Goal: Find contact information: Find contact information

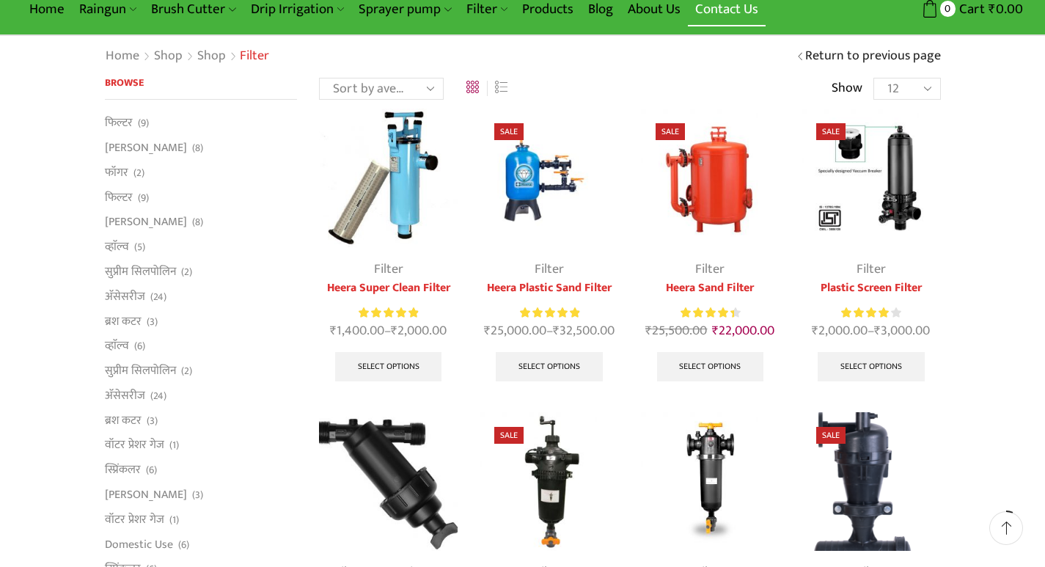
scroll to position [73, 0]
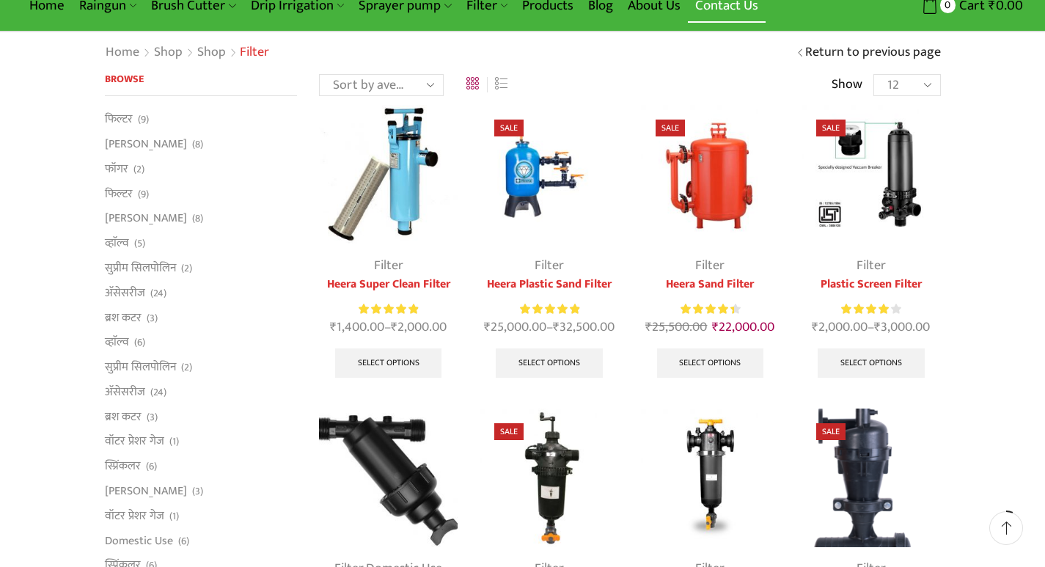
click at [720, 10] on link "Contact Us" at bounding box center [727, 5] width 78 height 34
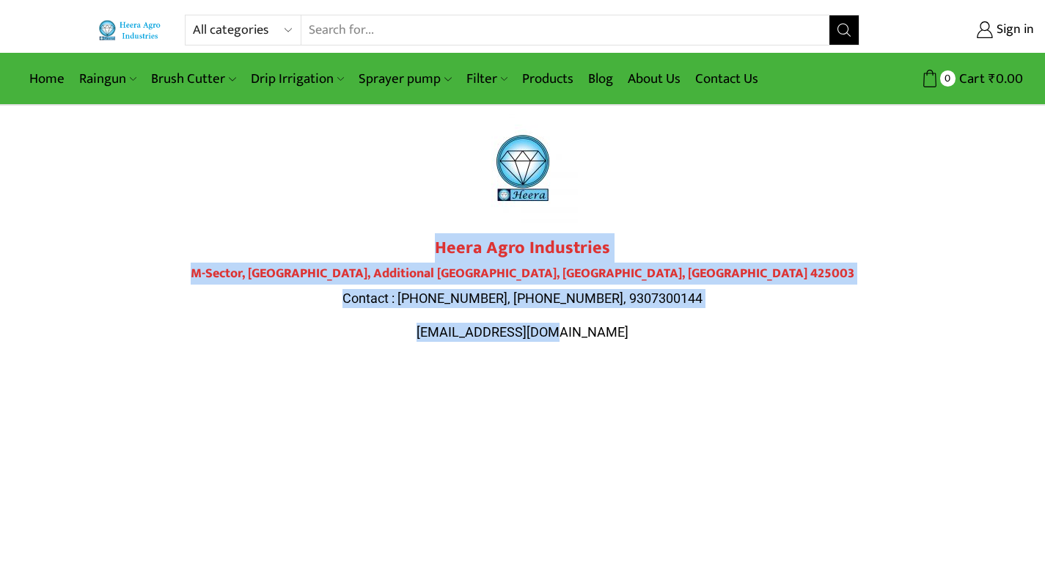
drag, startPoint x: 440, startPoint y: 246, endPoint x: 593, endPoint y: 346, distance: 182.9
click at [593, 346] on div "Heera Agro Industries M-Sector, [GEOGRAPHIC_DATA] Contact : [PHONE_NUMBER], [PH…" at bounding box center [522, 297] width 821 height 118
copy div "Heera Agro Industries M-Sector, [GEOGRAPHIC_DATA] Contact : [PHONE_NUMBER], [PH…"
